Goal: Information Seeking & Learning: Learn about a topic

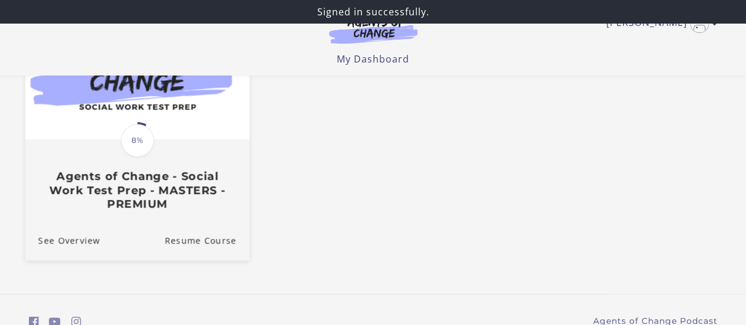
scroll to position [177, 0]
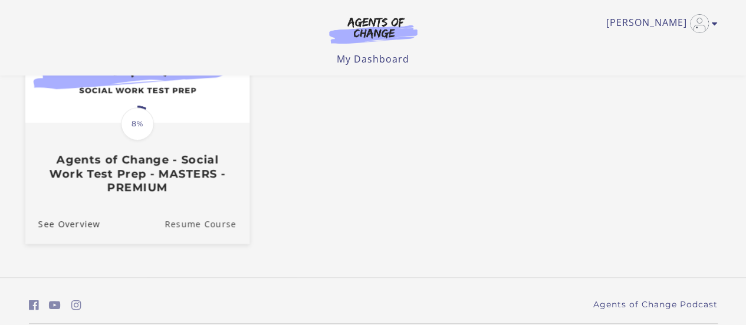
click at [198, 226] on link "Resume Course" at bounding box center [206, 223] width 85 height 40
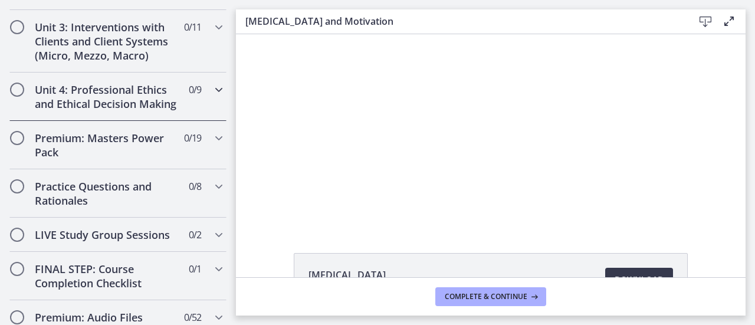
scroll to position [943, 0]
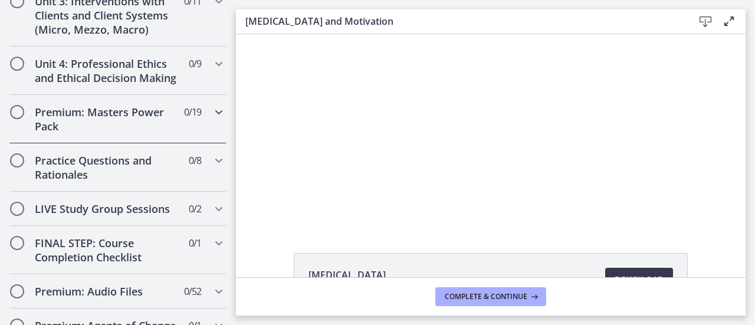
click at [97, 133] on h2 "Premium: Masters Power Pack" at bounding box center [107, 119] width 144 height 28
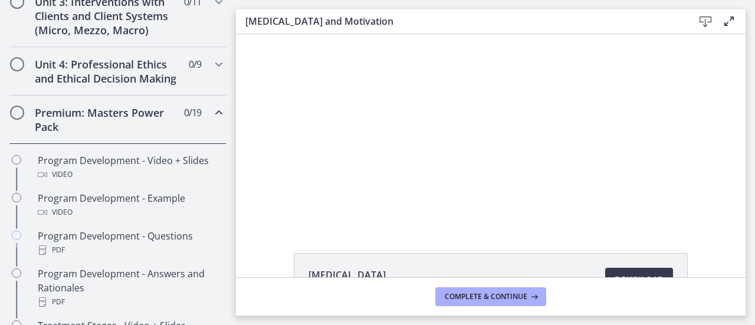
scroll to position [476, 0]
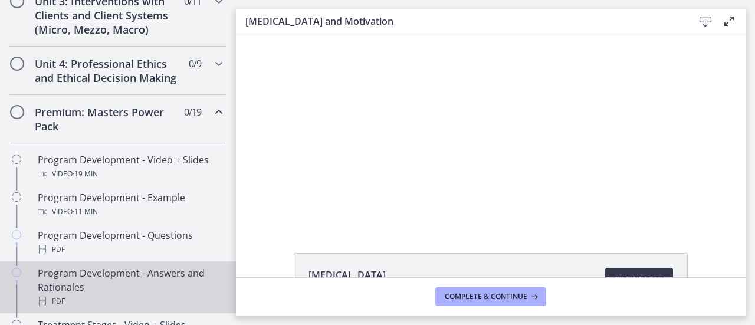
click at [96, 284] on div "Program Development - Answers and Rationales PDF" at bounding box center [130, 287] width 184 height 42
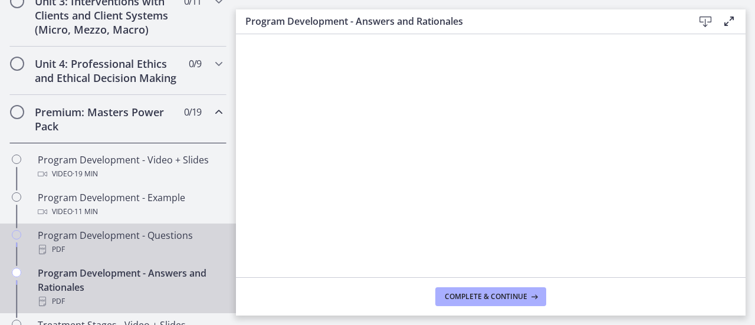
click at [91, 251] on div "Program Development - Questions PDF" at bounding box center [130, 242] width 184 height 28
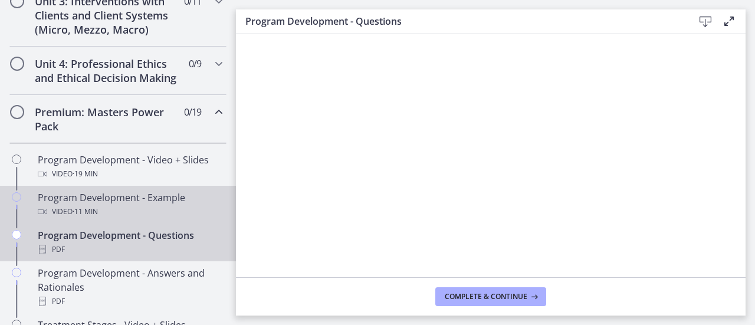
click at [87, 219] on span "· 11 min" at bounding box center [85, 212] width 25 height 14
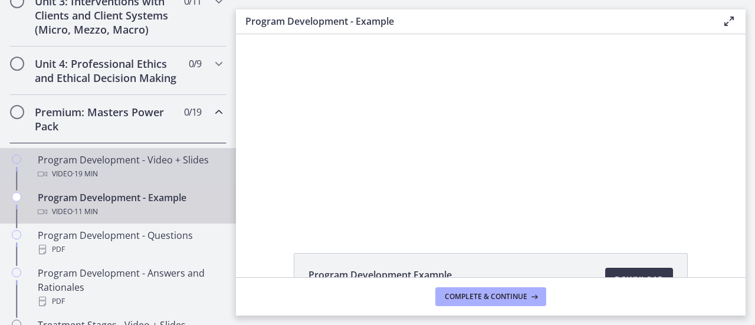
click at [97, 173] on div "Program Development - Video + Slides Video · 19 min" at bounding box center [130, 167] width 184 height 28
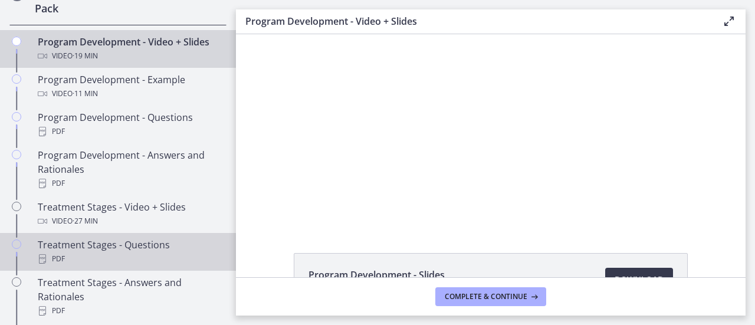
scroll to position [712, 0]
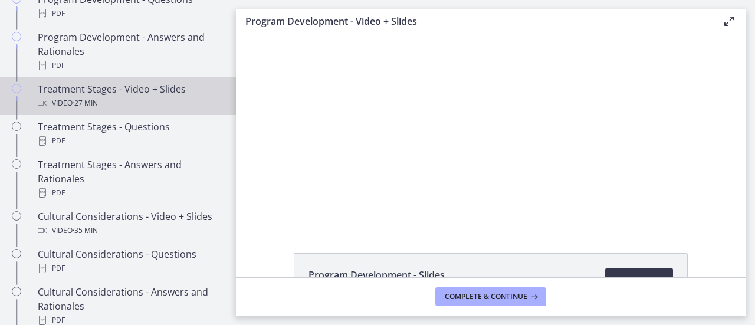
click at [70, 110] on div "Video · 27 min" at bounding box center [130, 103] width 184 height 14
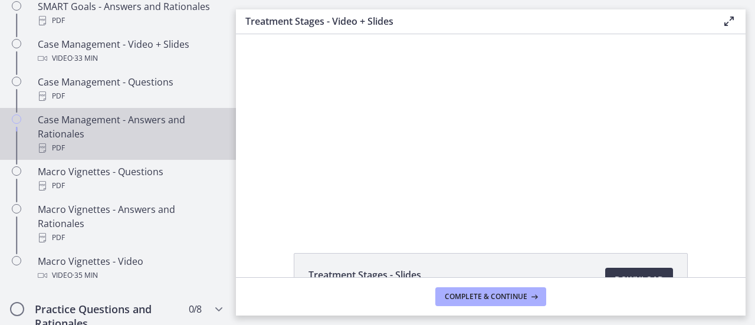
scroll to position [1184, 0]
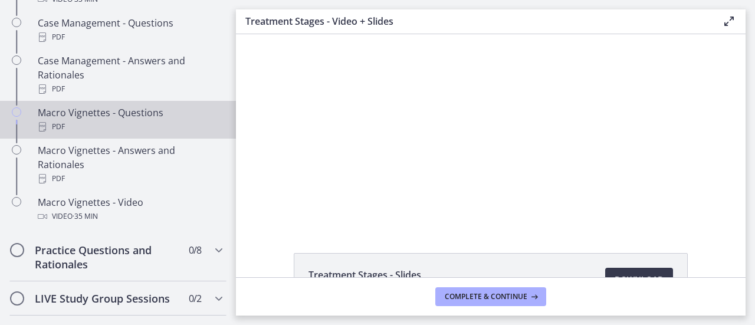
click at [128, 123] on div "Macro Vignettes - Questions PDF" at bounding box center [130, 120] width 184 height 28
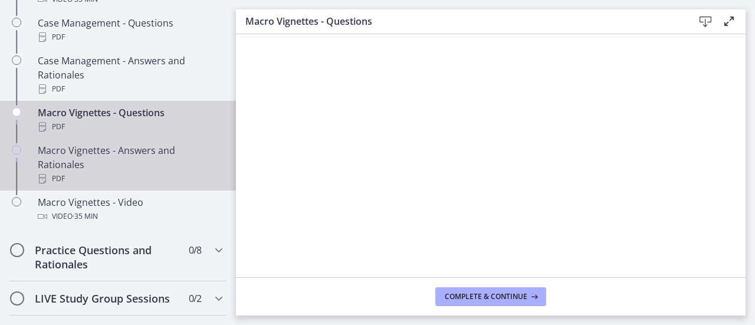
click at [103, 159] on div "Macro Vignettes - Answers and Rationales PDF" at bounding box center [130, 164] width 184 height 42
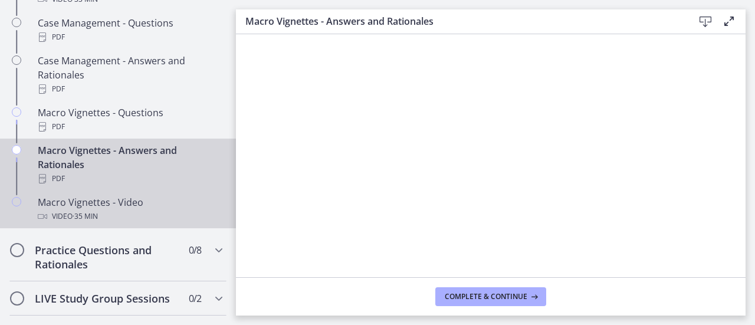
click at [91, 223] on span "· 35 min" at bounding box center [85, 216] width 25 height 14
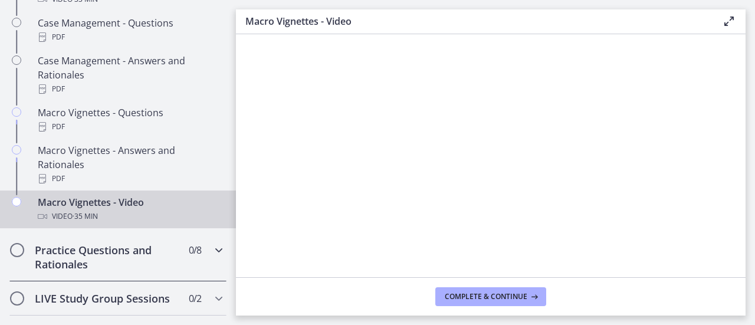
click at [67, 269] on h2 "Practice Questions and Rationales" at bounding box center [107, 257] width 144 height 28
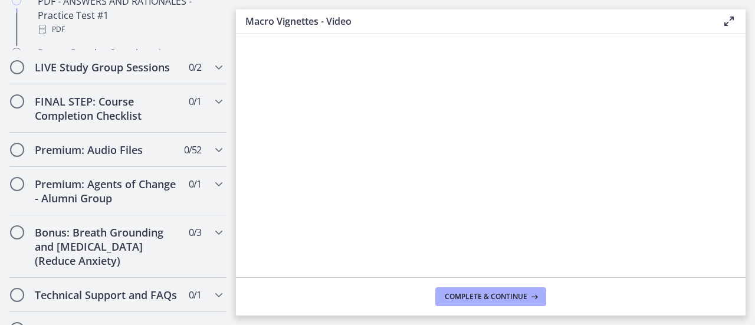
scroll to position [1043, 0]
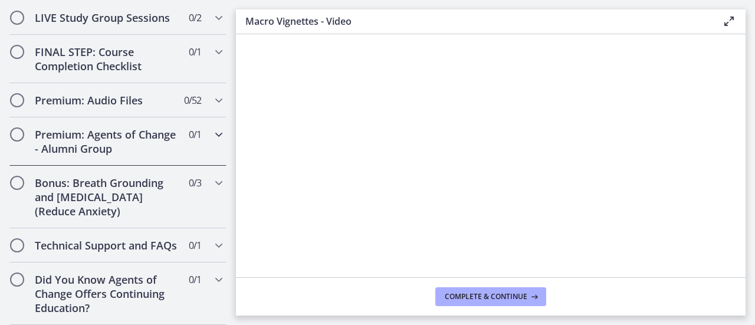
click at [94, 133] on h2 "Premium: Agents of Change - Alumni Group" at bounding box center [107, 141] width 144 height 28
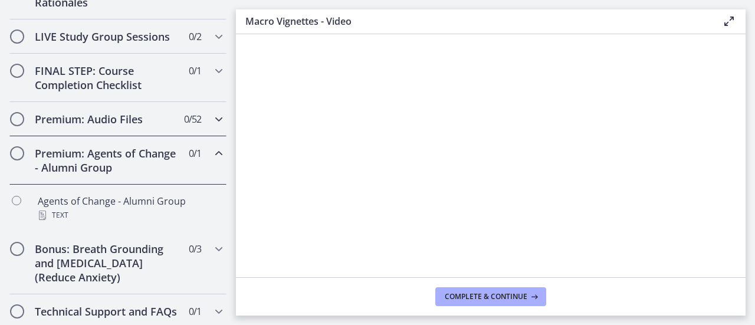
scroll to position [630, 0]
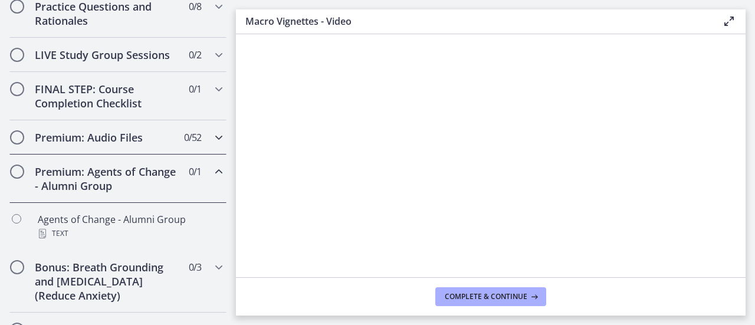
click at [99, 144] on h2 "Premium: Audio Files" at bounding box center [107, 137] width 144 height 14
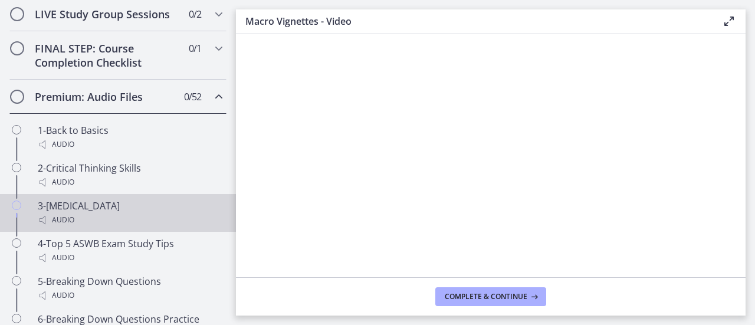
scroll to position [689, 0]
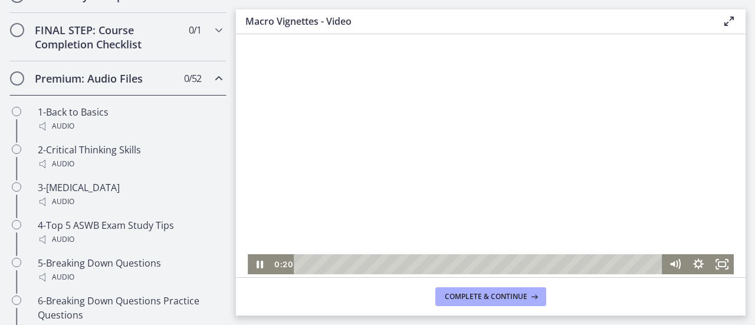
click at [439, 197] on div at bounding box center [491, 154] width 486 height 240
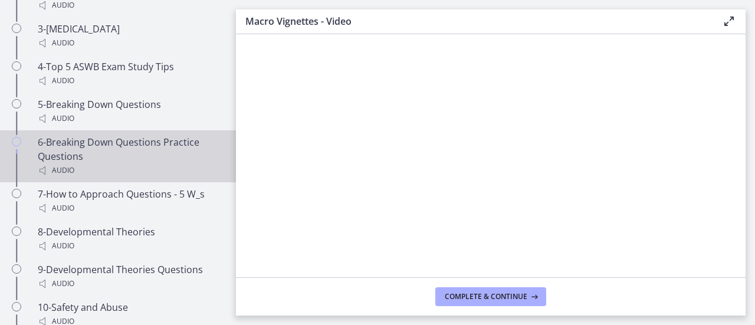
scroll to position [866, 0]
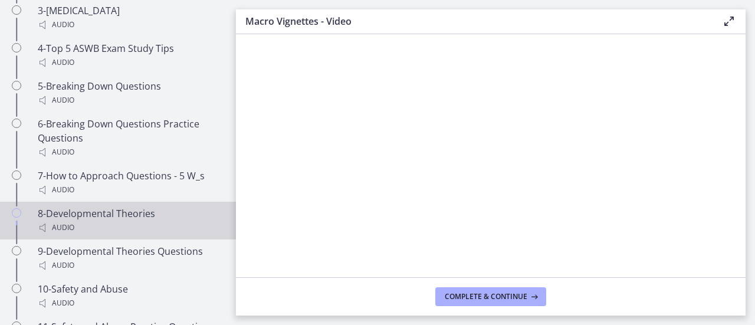
click at [77, 229] on div "8-Developmental Theories Audio" at bounding box center [130, 220] width 184 height 28
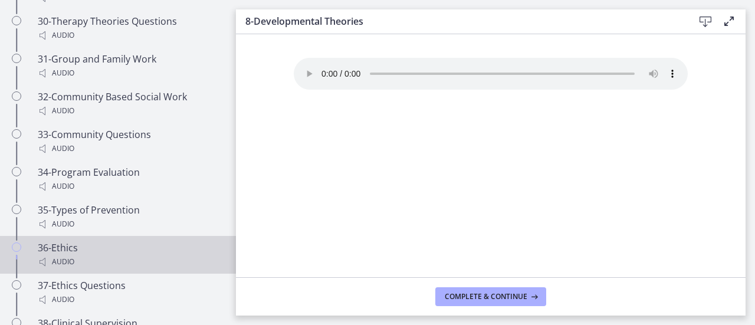
scroll to position [1986, 0]
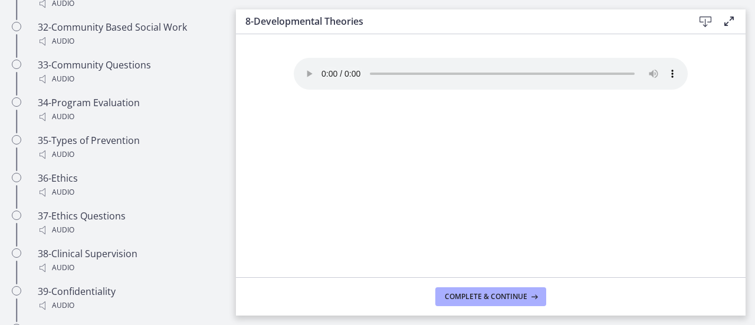
click at [399, 121] on div "Your browser doesn't support the audio element. Download it here" at bounding box center [490, 167] width 413 height 219
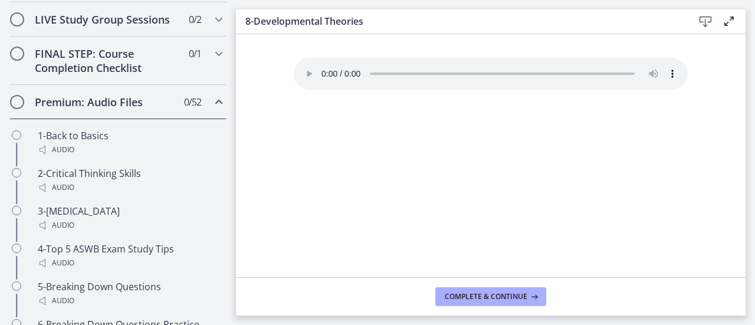
scroll to position [595, 0]
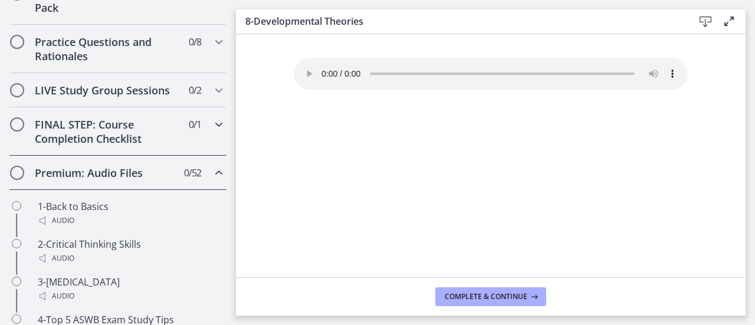
click at [90, 137] on h2 "FINAL STEP: Course Completion Checklist" at bounding box center [107, 131] width 144 height 28
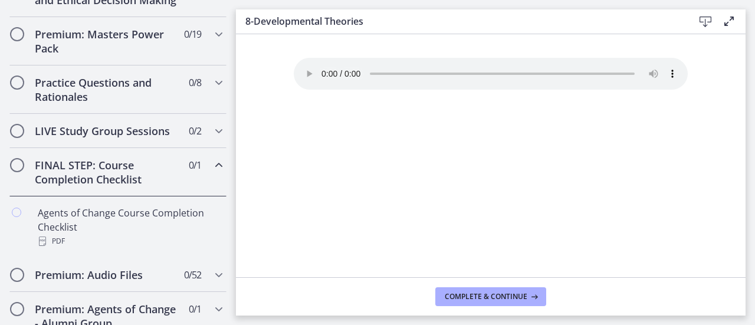
scroll to position [536, 0]
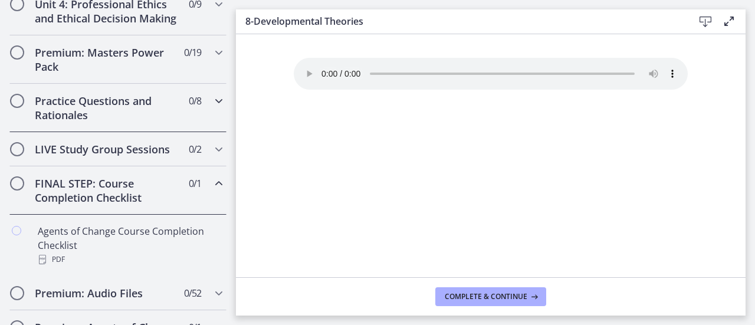
click at [91, 122] on h2 "Practice Questions and Rationales" at bounding box center [107, 108] width 144 height 28
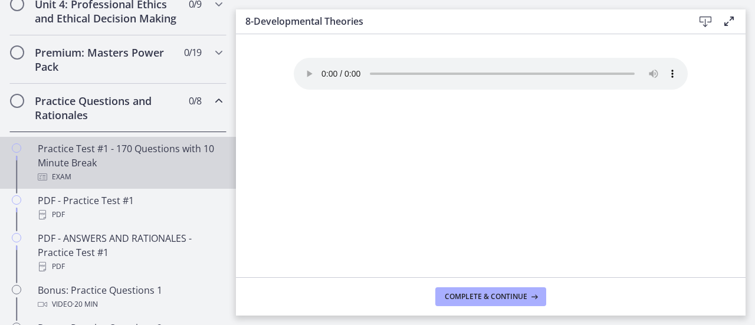
click at [98, 164] on div "Practice Test #1 - 170 Questions with 10 Minute Break Exam" at bounding box center [130, 163] width 184 height 42
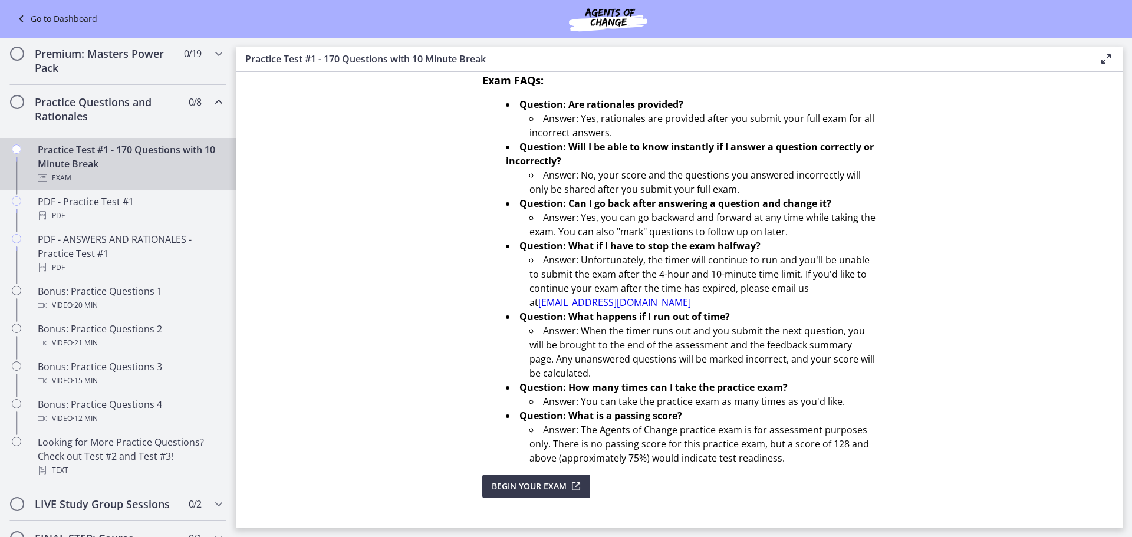
scroll to position [521, 0]
click at [526, 324] on span "Begin Your Exam" at bounding box center [529, 486] width 75 height 14
